Goal: Task Accomplishment & Management: Manage account settings

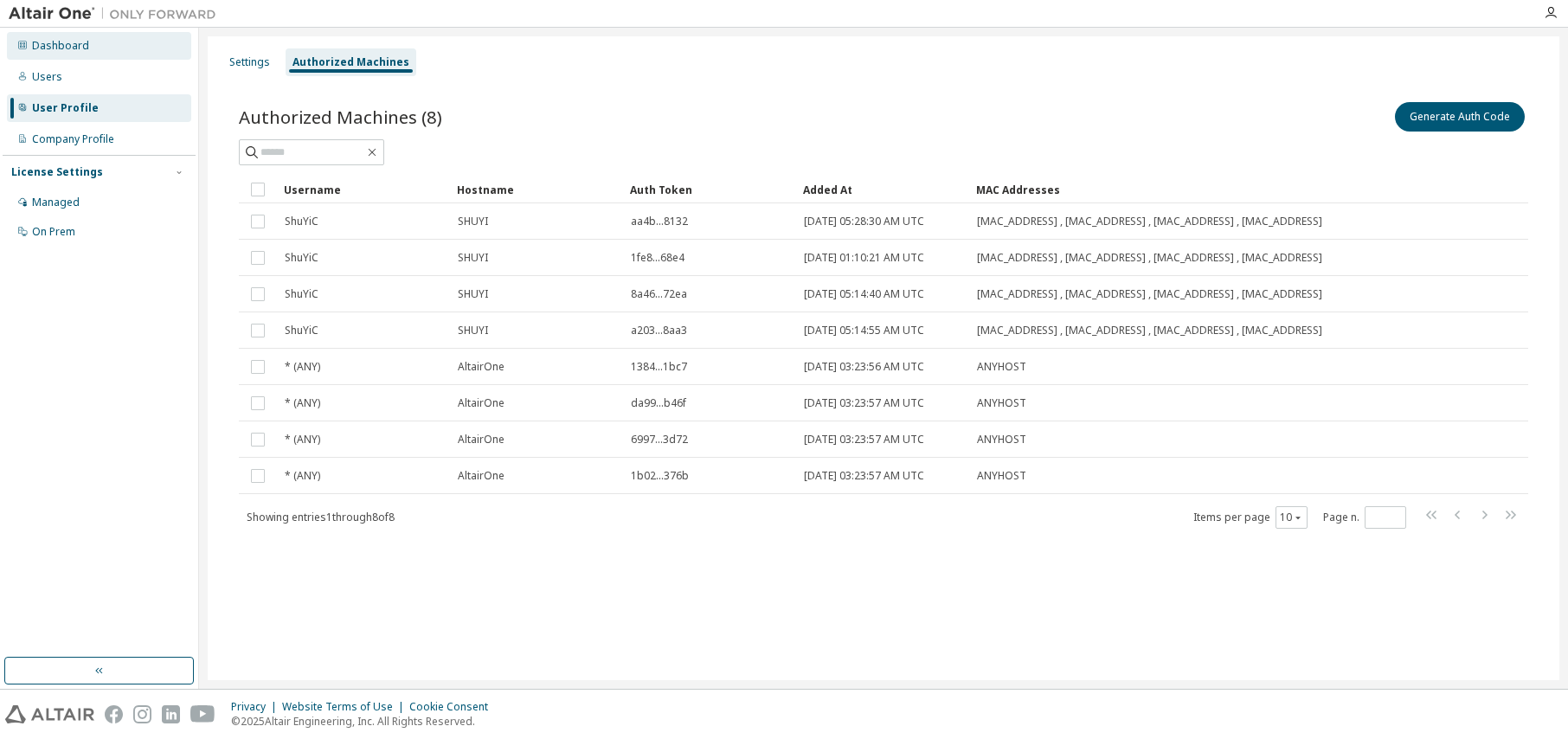
click at [78, 50] on div "Dashboard" at bounding box center [60, 46] width 57 height 14
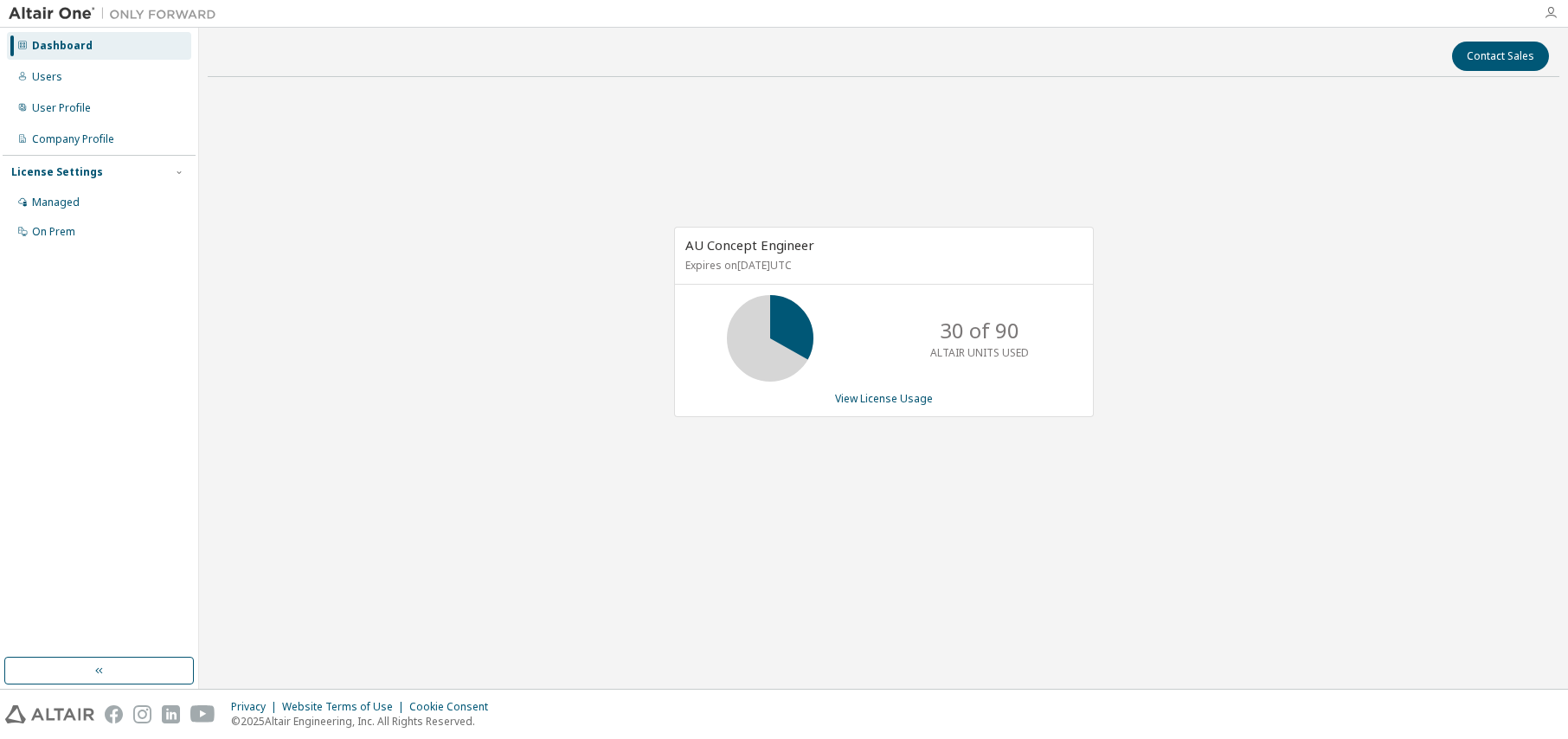
click at [1549, 13] on icon "button" at bounding box center [1551, 13] width 14 height 14
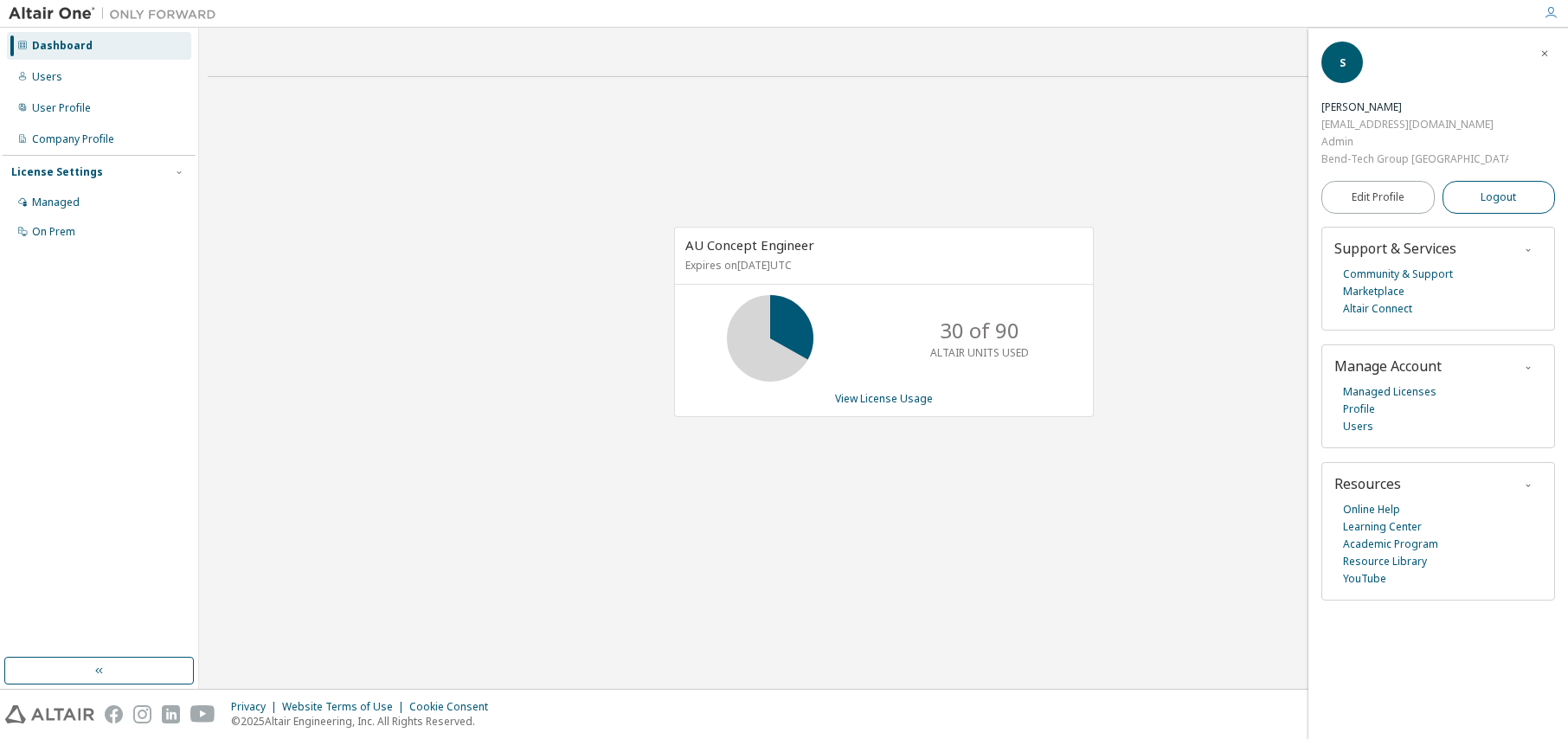
click at [1488, 188] on span "Logout" at bounding box center [1498, 197] width 36 height 17
